Goal: Find specific page/section: Find specific page/section

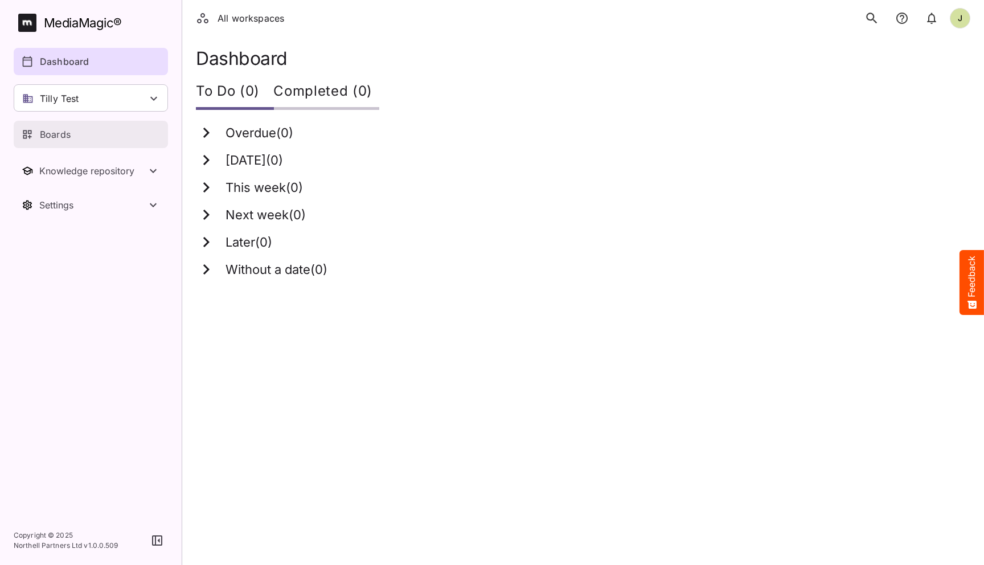
click at [86, 133] on div "Boards" at bounding box center [92, 135] width 140 height 14
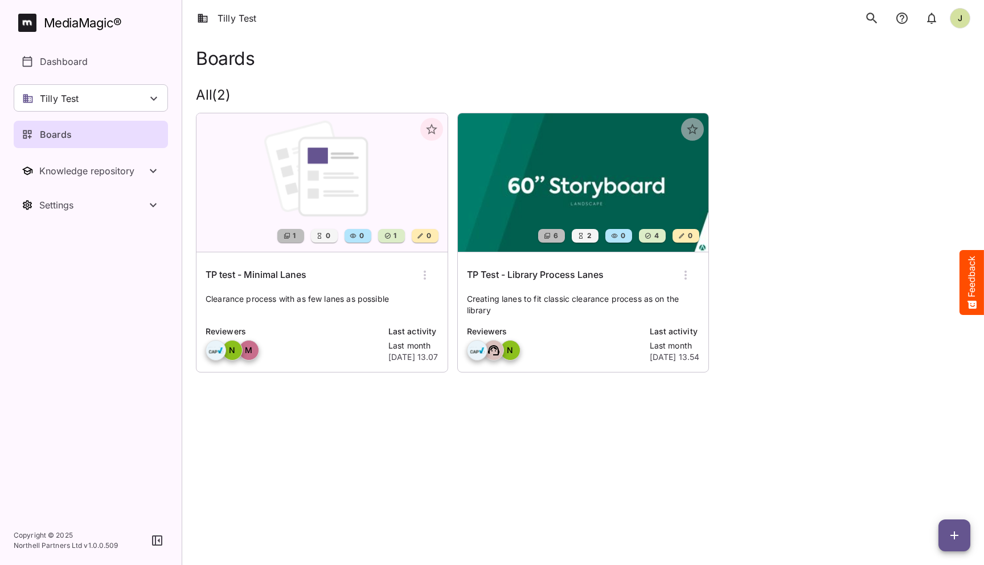
click at [869, 18] on icon "search" at bounding box center [871, 18] width 15 height 15
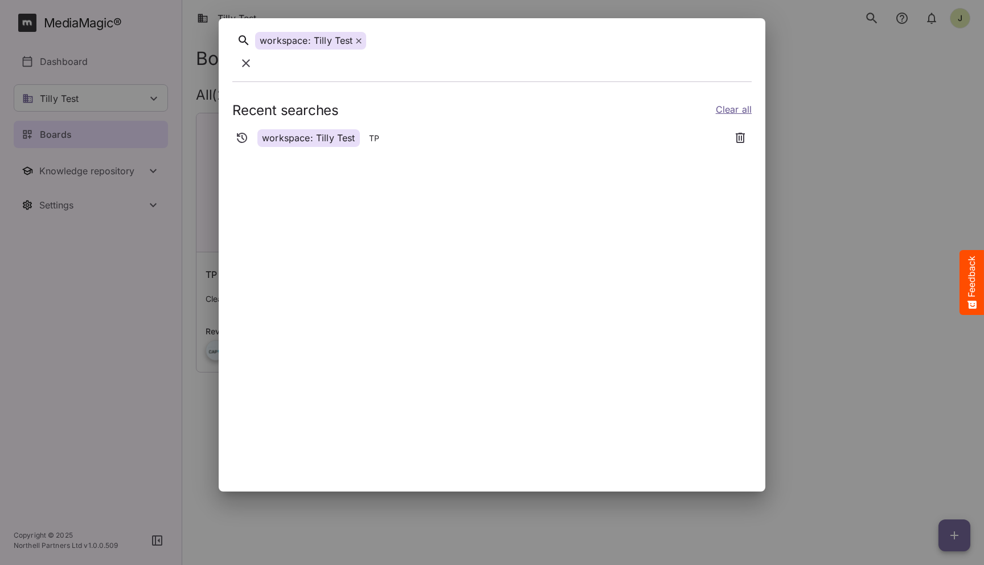
click at [359, 43] on icon at bounding box center [358, 40] width 5 height 5
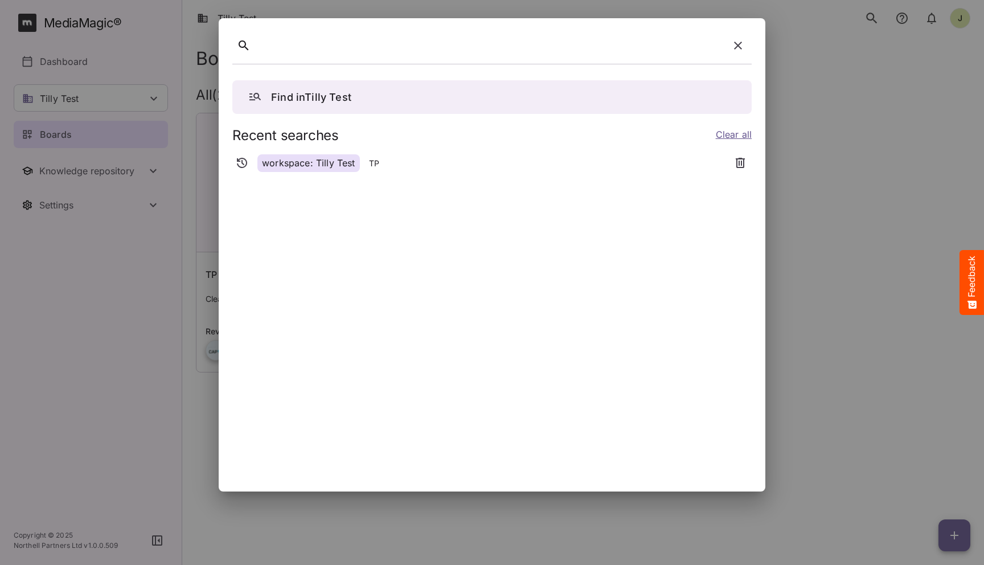
click at [735, 44] on icon "button" at bounding box center [738, 46] width 14 height 14
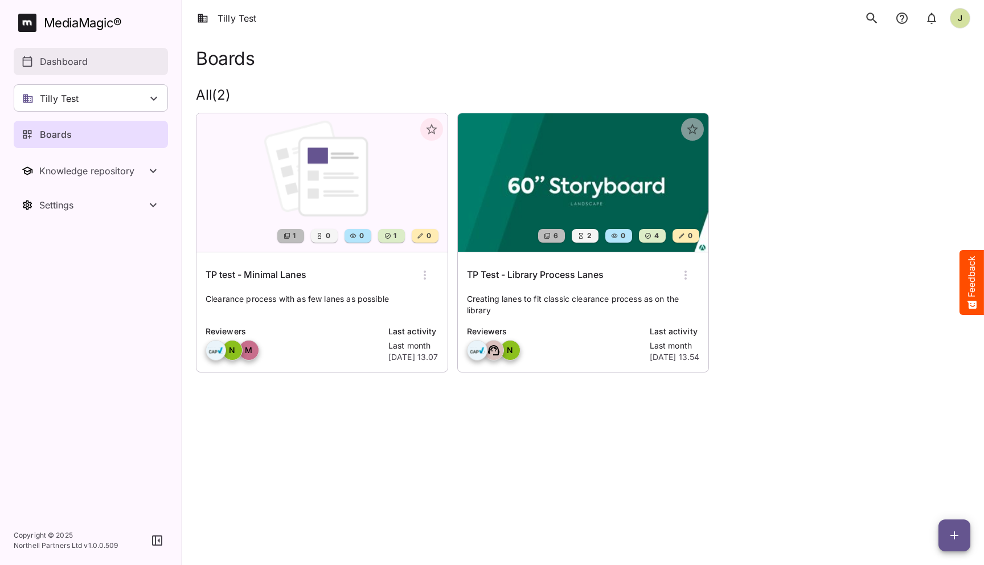
click at [62, 61] on p "Dashboard" at bounding box center [64, 62] width 48 height 14
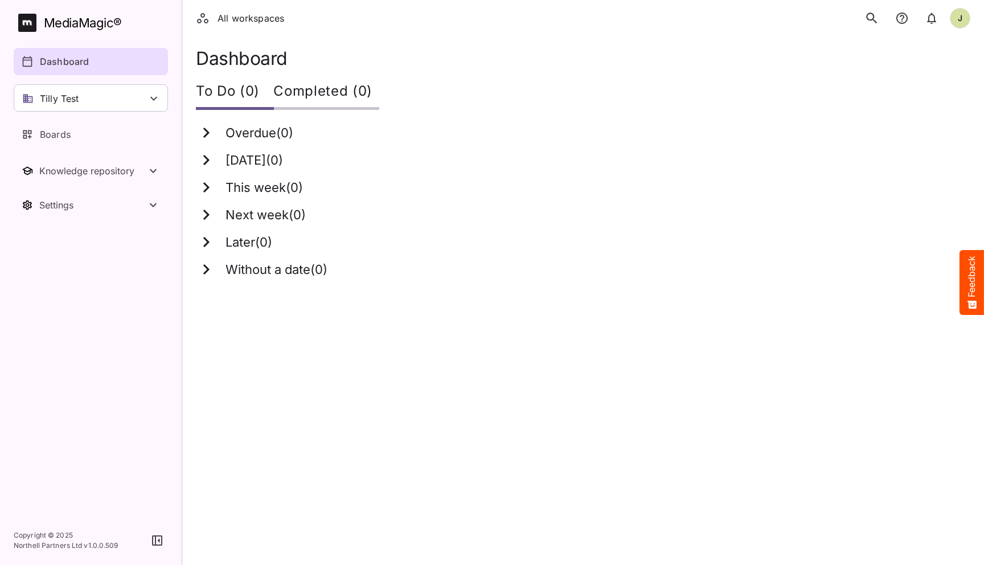
click at [868, 22] on icon "search" at bounding box center [871, 18] width 15 height 15
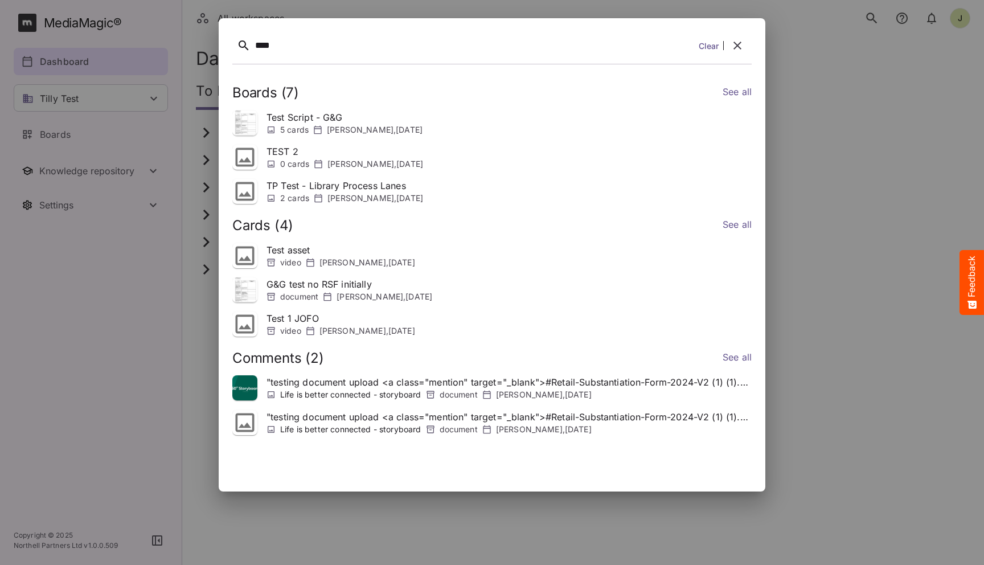
click at [383, 124] on p "Test Script - G&G" at bounding box center [344, 117] width 156 height 14
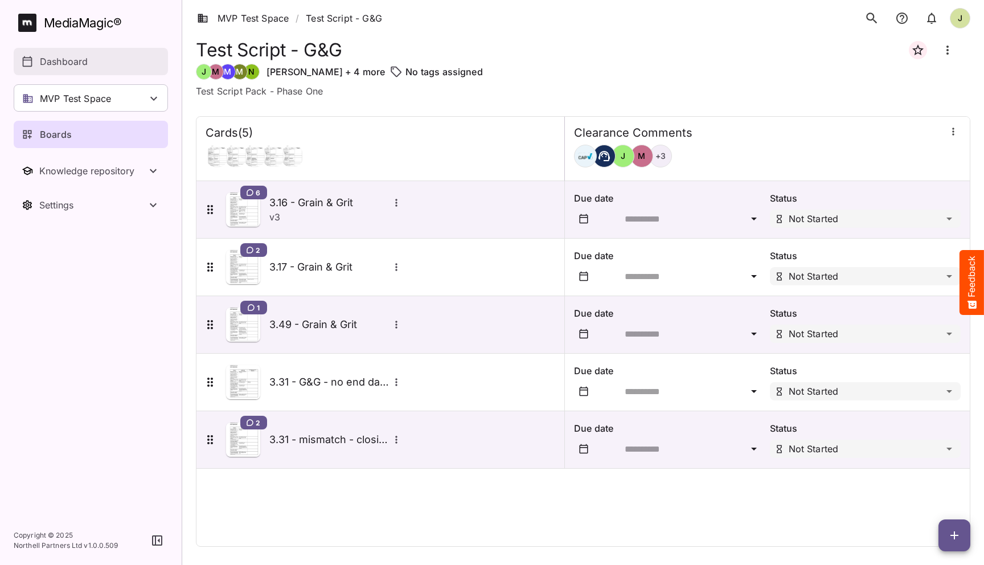
click at [67, 65] on p "Dashboard" at bounding box center [64, 62] width 48 height 14
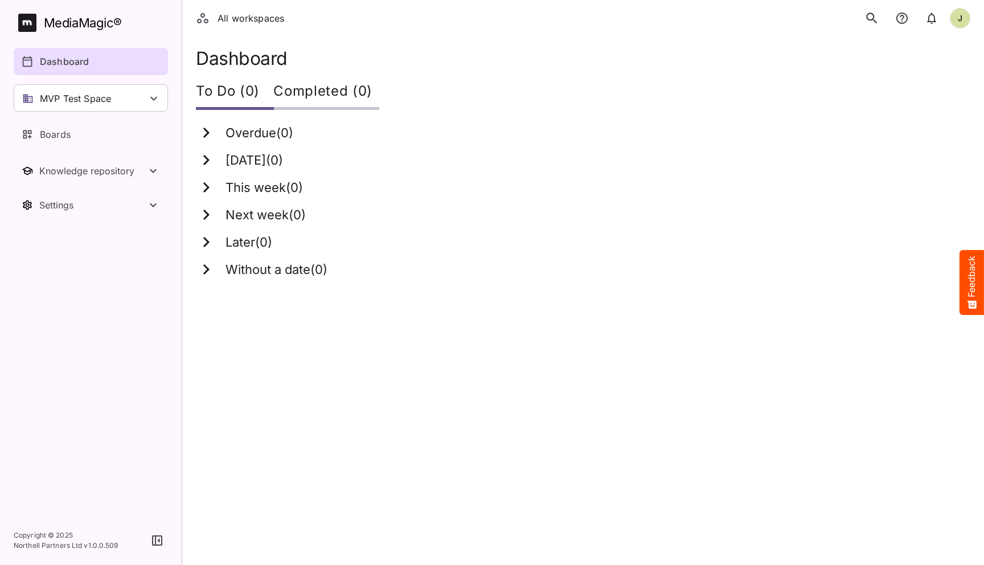
click at [869, 22] on icon "search" at bounding box center [871, 18] width 15 height 15
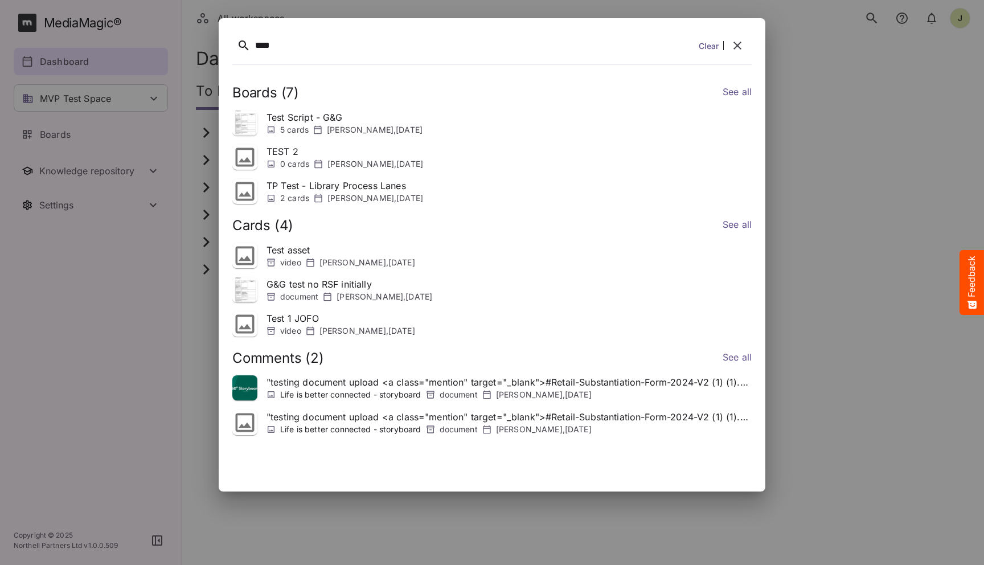
click at [404, 391] on p "Life is better connected - storyboard" at bounding box center [350, 394] width 141 height 11
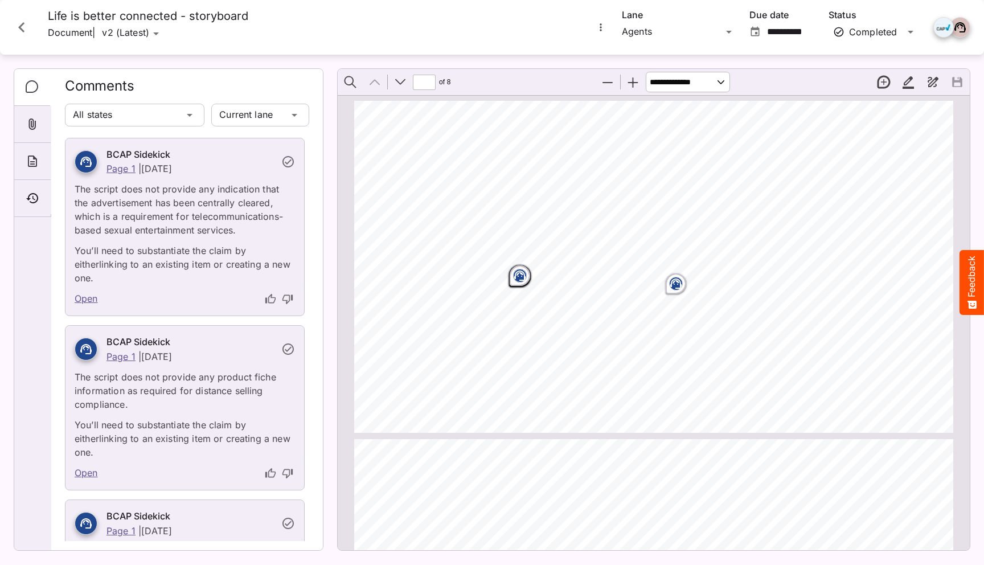
click at [91, 292] on link "Open" at bounding box center [86, 299] width 23 height 15
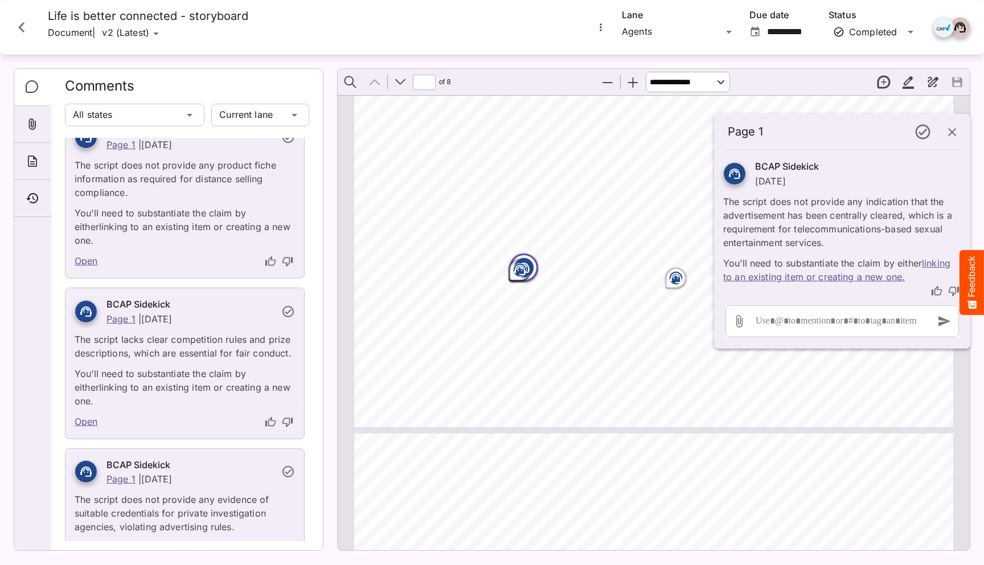
scroll to position [265, 0]
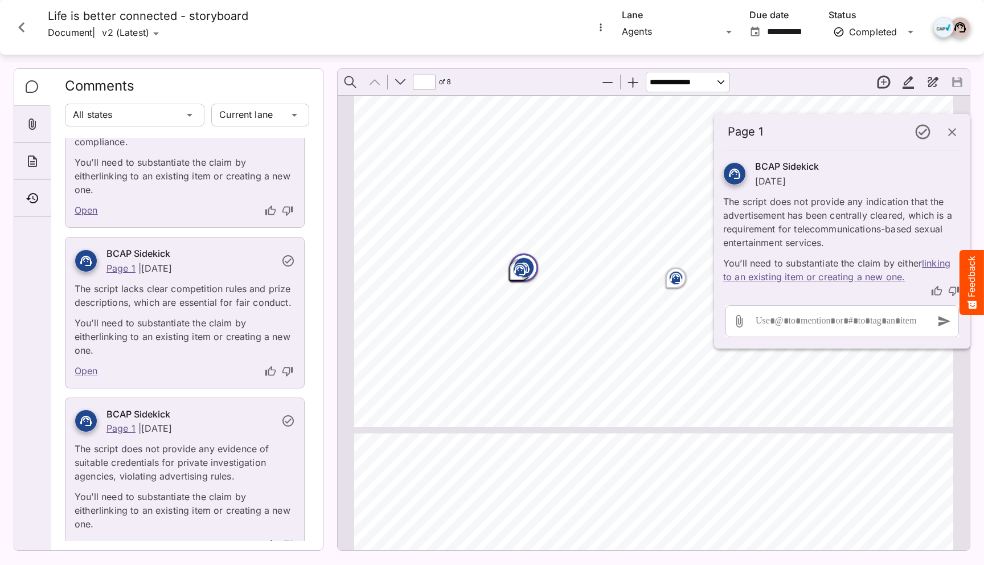
click at [955, 130] on icon "button" at bounding box center [952, 132] width 14 height 14
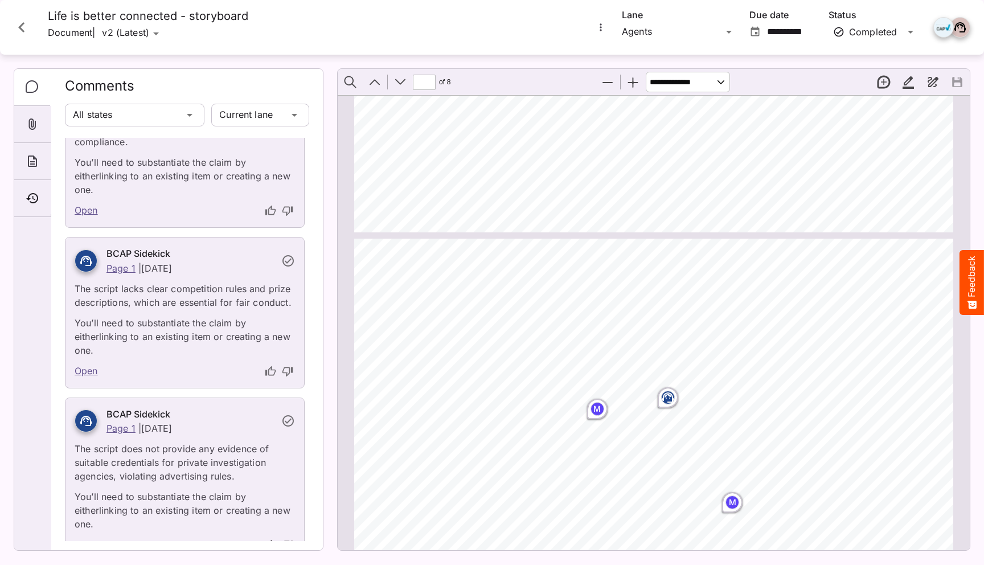
scroll to position [880, 0]
click at [668, 394] on rect "Page ⁨4⁩" at bounding box center [668, 395] width 14 height 14
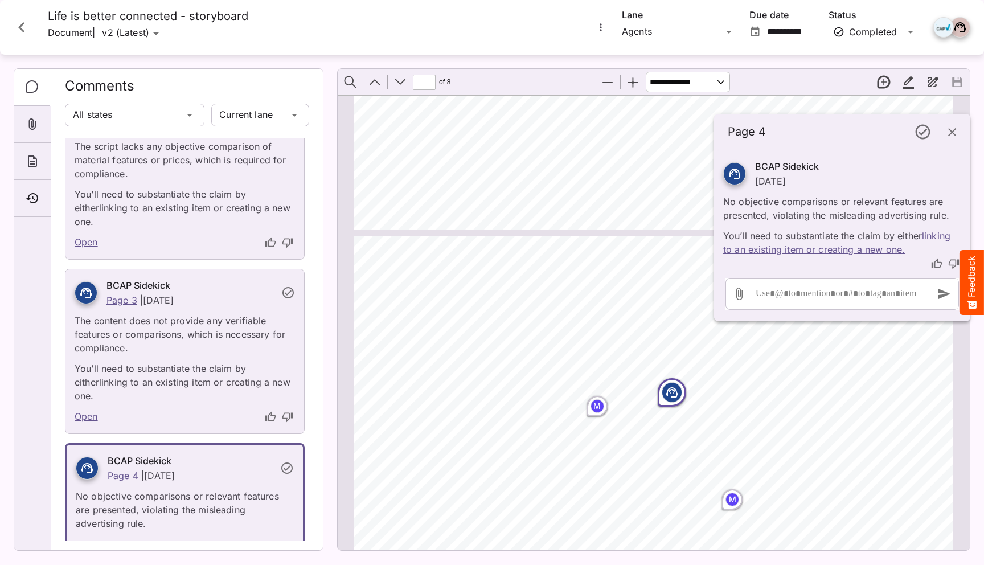
scroll to position [1785, 0]
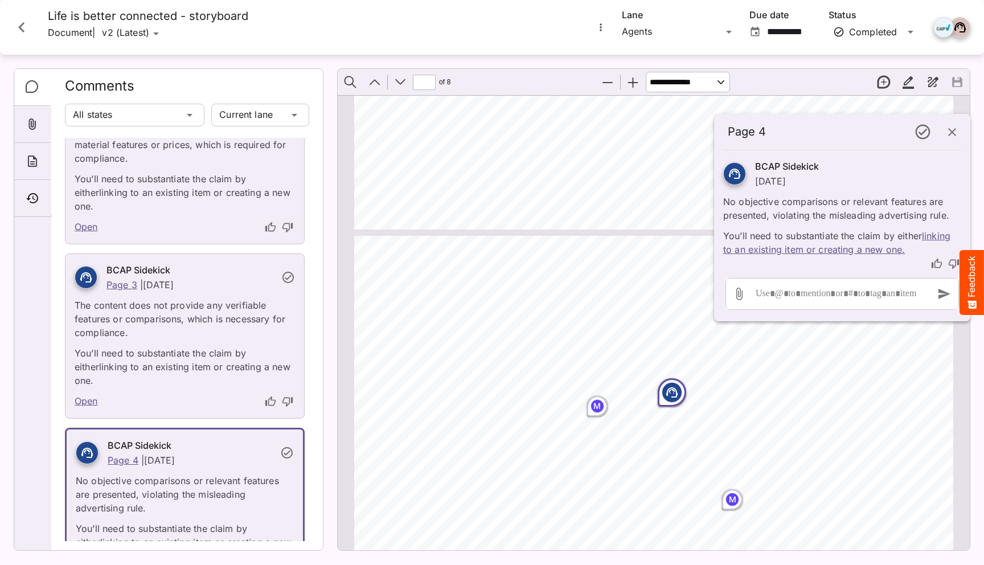
click at [949, 126] on icon "button" at bounding box center [952, 132] width 14 height 14
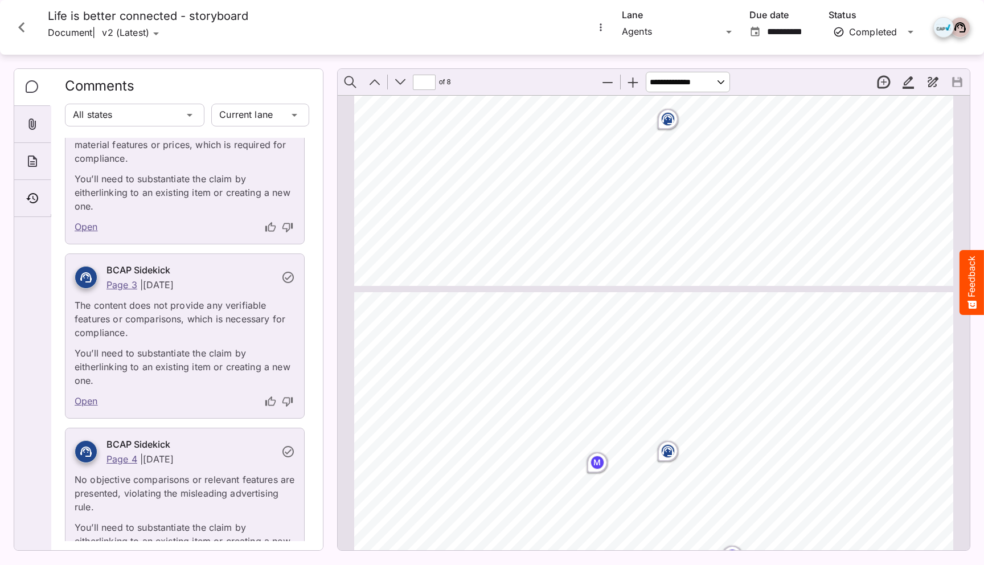
type input "*"
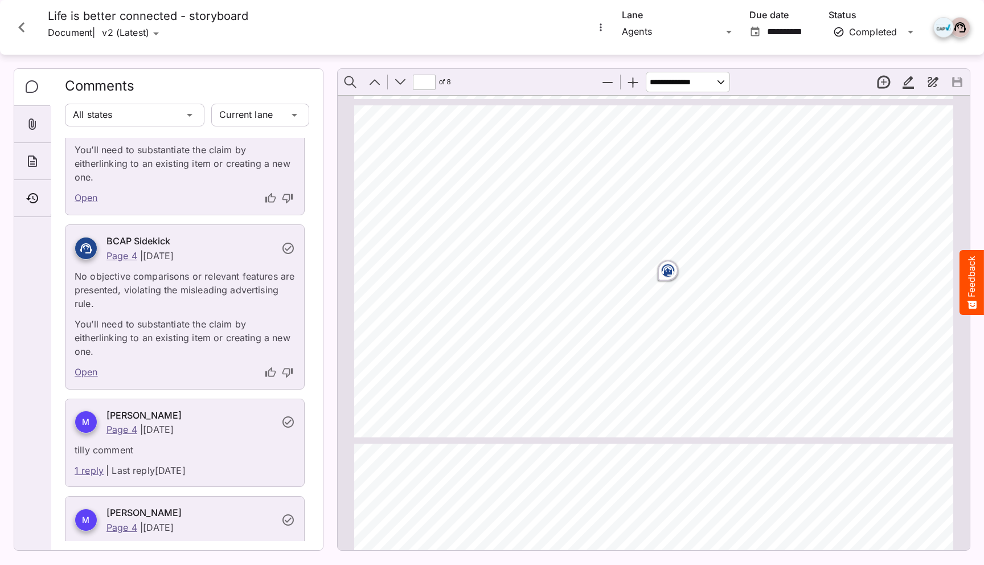
scroll to position [1980, 0]
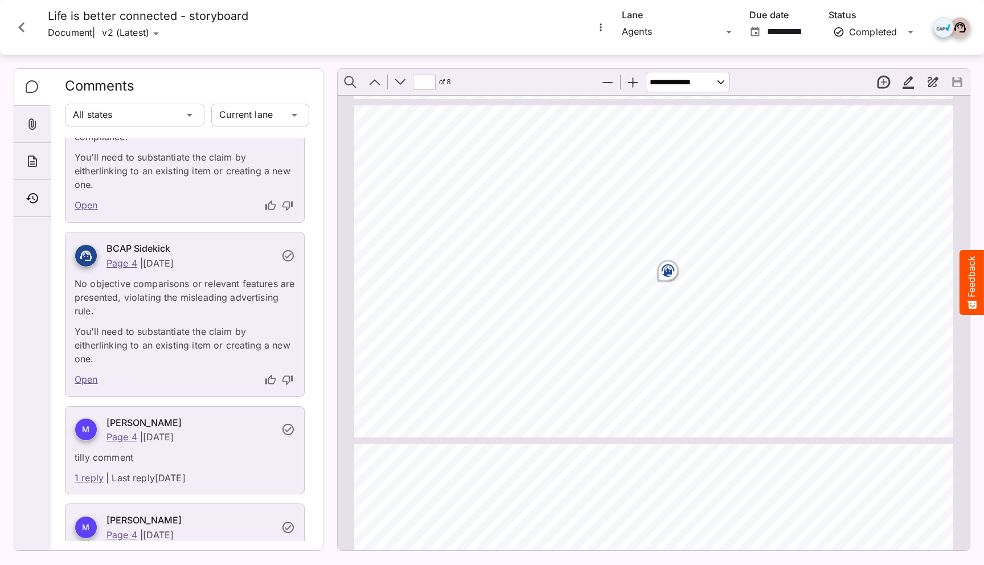
click at [91, 444] on p "tilly comment" at bounding box center [185, 454] width 220 height 20
click at [24, 21] on icon "Close card" at bounding box center [21, 27] width 20 height 20
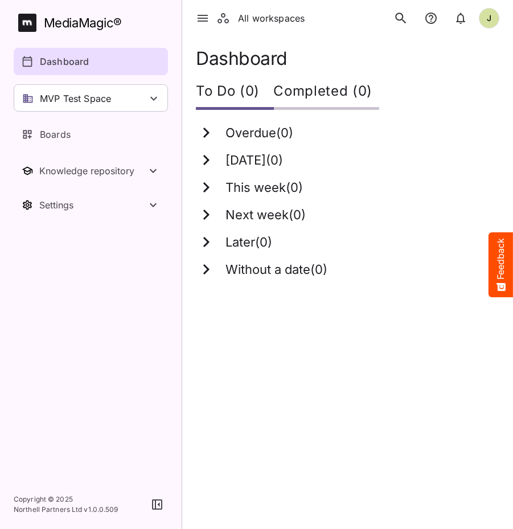
click at [293, 292] on html "All workspaces J MediaMagic ® Dashboard MVP Test Space Jo Clearcast [PERSON_NAM…" at bounding box center [256, 146] width 513 height 292
